Goal: Find specific page/section: Find specific page/section

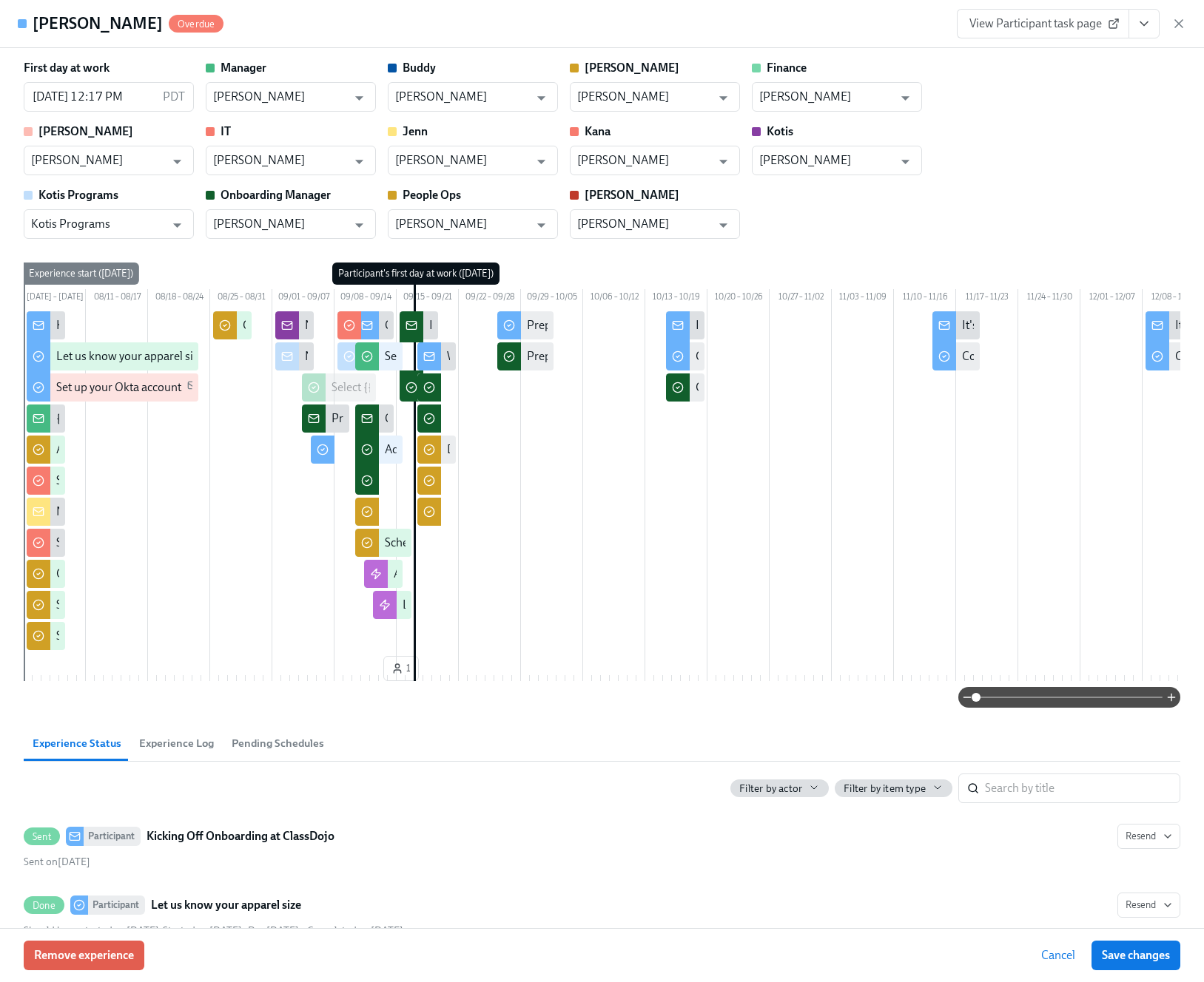
scroll to position [3025, 0]
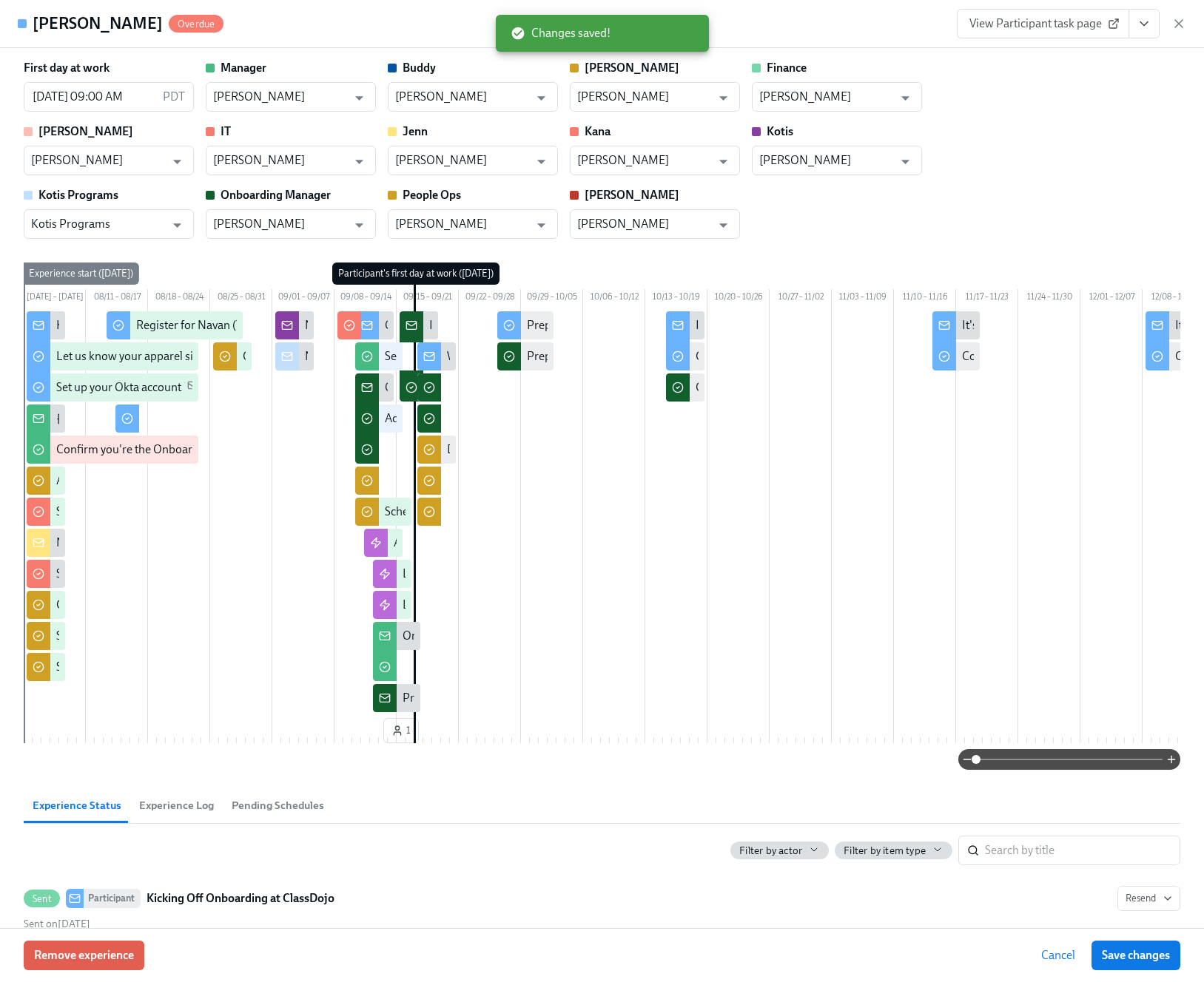
scroll to position [0, 36505]
